Goal: Task Accomplishment & Management: Use online tool/utility

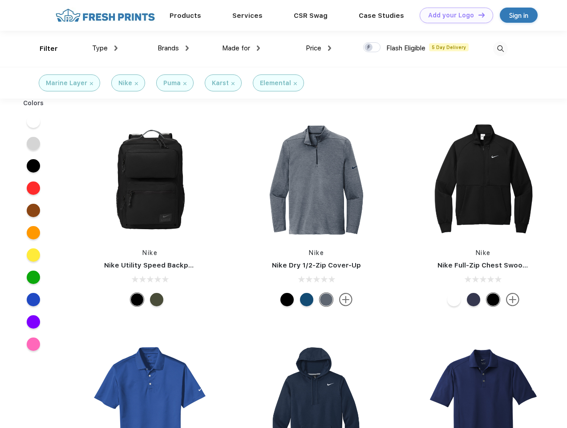
click at [453, 15] on link "Add your Logo Design Tool" at bounding box center [456, 16] width 73 height 16
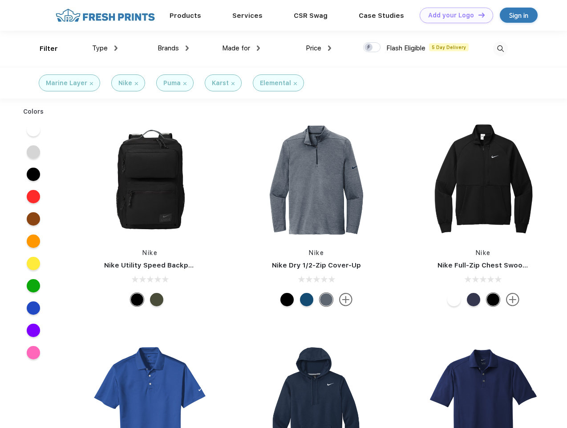
click at [0, 0] on div "Design Tool" at bounding box center [0, 0] width 0 height 0
click at [478, 15] on link "Add your Logo Design Tool" at bounding box center [456, 16] width 73 height 16
click at [43, 49] on div "Filter" at bounding box center [49, 49] width 18 height 10
click at [105, 48] on span "Type" at bounding box center [100, 48] width 16 height 8
click at [173, 48] on span "Brands" at bounding box center [168, 48] width 21 height 8
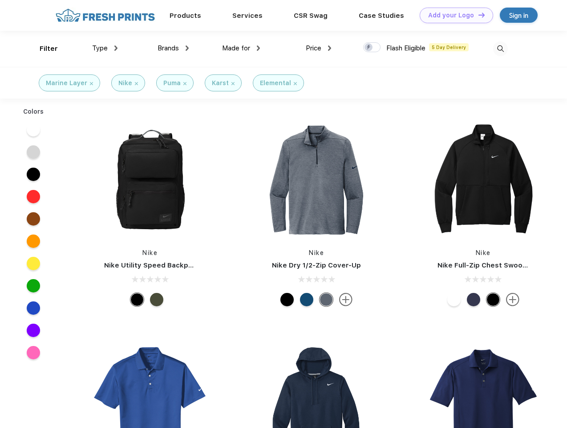
click at [241, 48] on span "Made for" at bounding box center [236, 48] width 28 height 8
click at [319, 48] on span "Price" at bounding box center [314, 48] width 16 height 8
click at [372, 48] on div at bounding box center [371, 47] width 17 height 10
click at [369, 48] on input "checkbox" at bounding box center [366, 45] width 6 height 6
click at [501, 49] on img at bounding box center [501, 48] width 15 height 15
